Goal: Check status: Check status

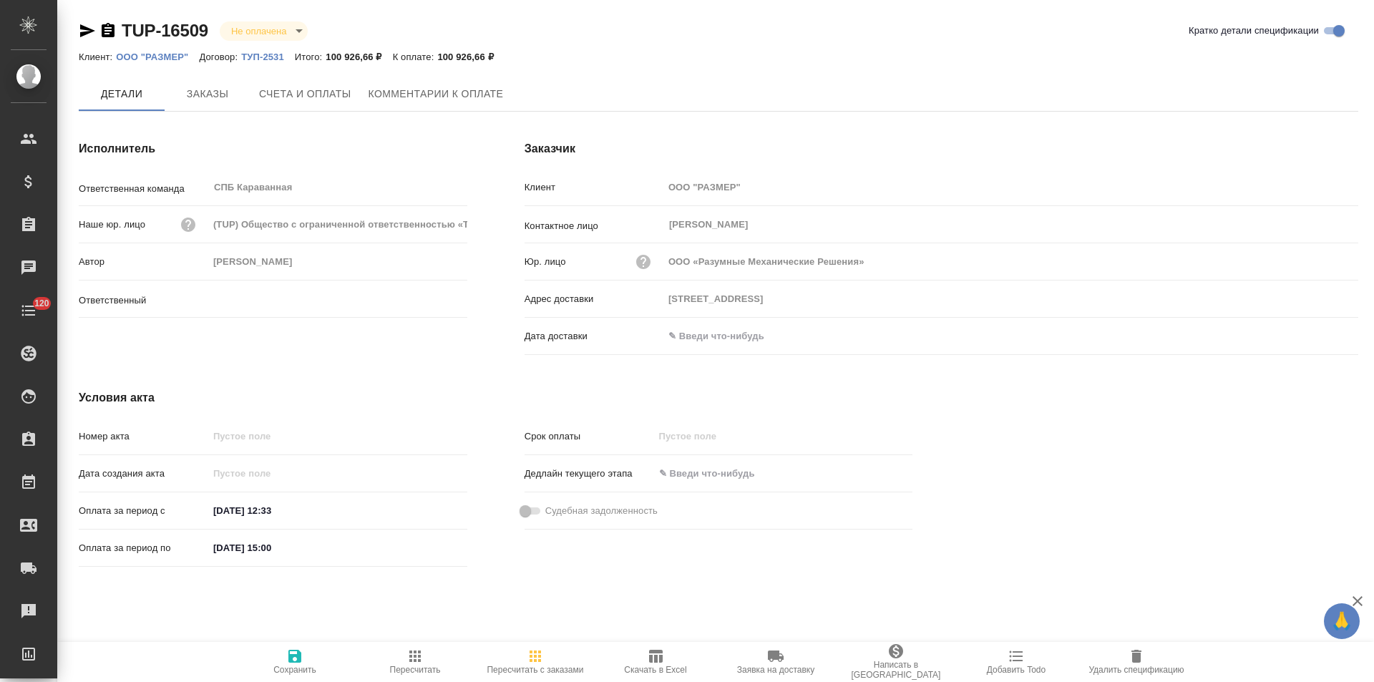
type input "[PERSON_NAME]"
click at [225, 89] on span "Заказы" at bounding box center [207, 95] width 69 height 18
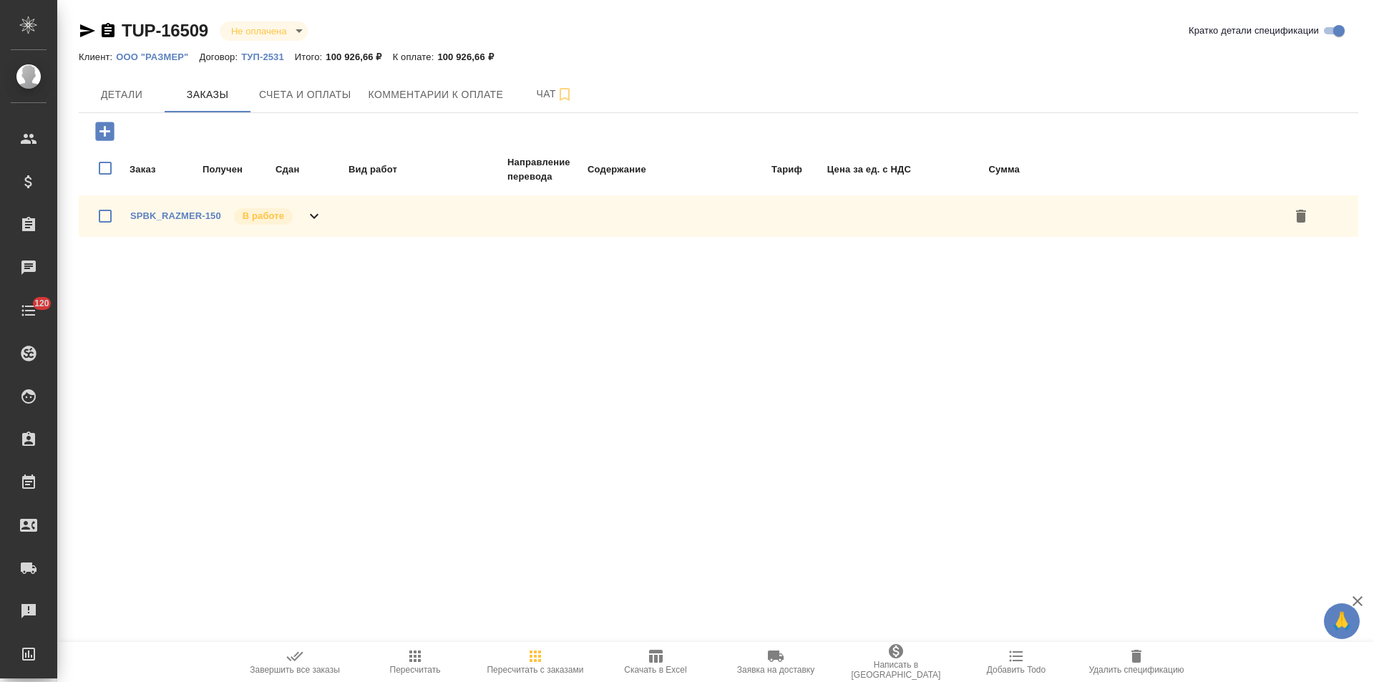
click at [312, 220] on icon at bounding box center [314, 215] width 17 height 17
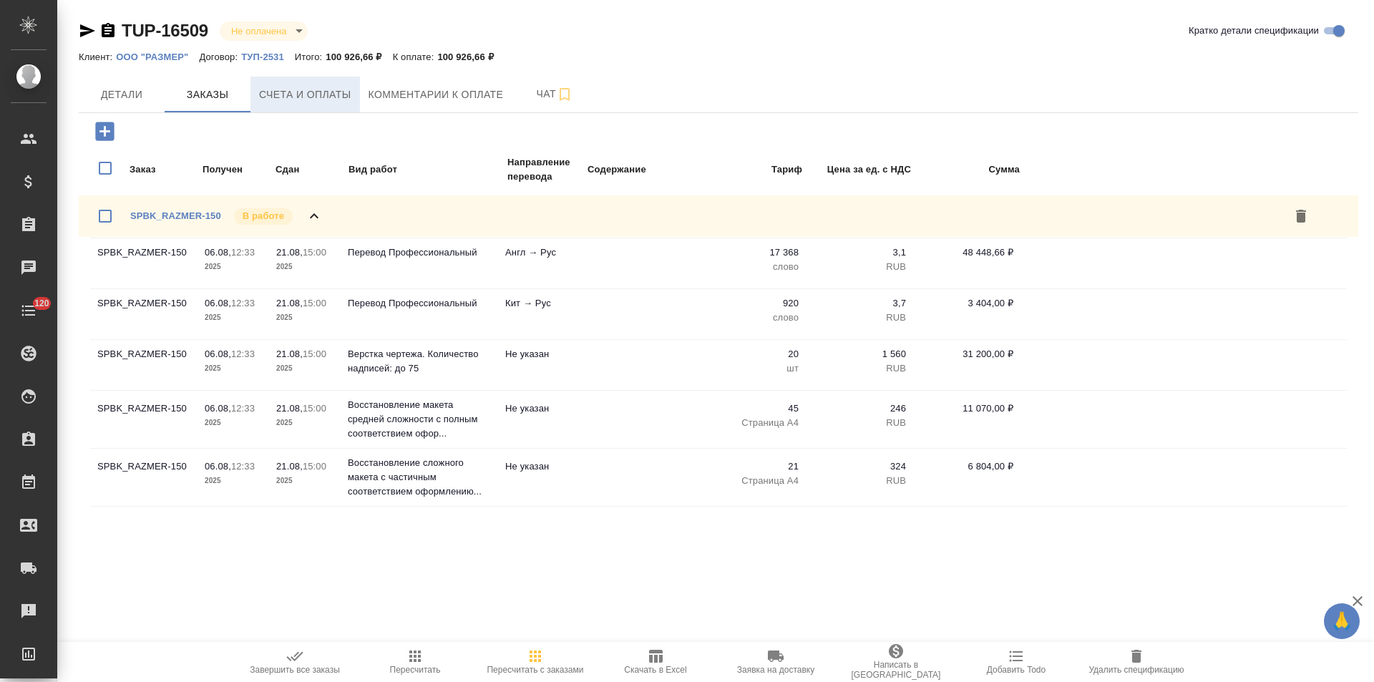
click at [326, 95] on span "Счета и оплаты" at bounding box center [305, 95] width 92 height 18
